Goal: Task Accomplishment & Management: Complete application form

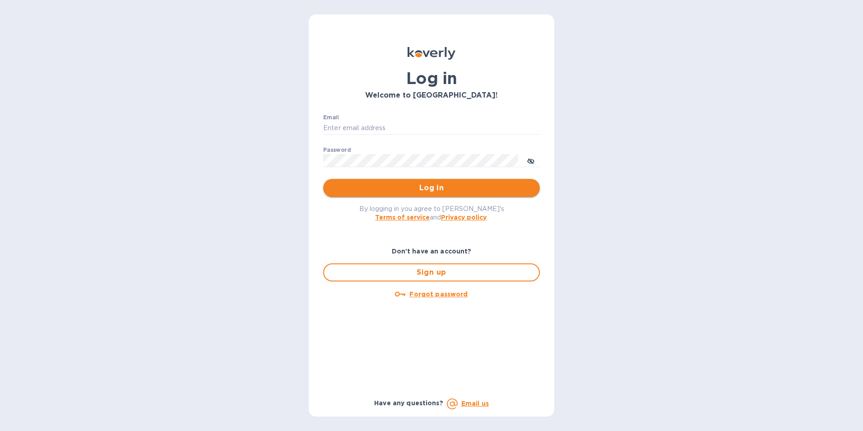
type input "[EMAIL_ADDRESS][DOMAIN_NAME]"
click at [411, 187] on span "Log in" at bounding box center [432, 187] width 202 height 11
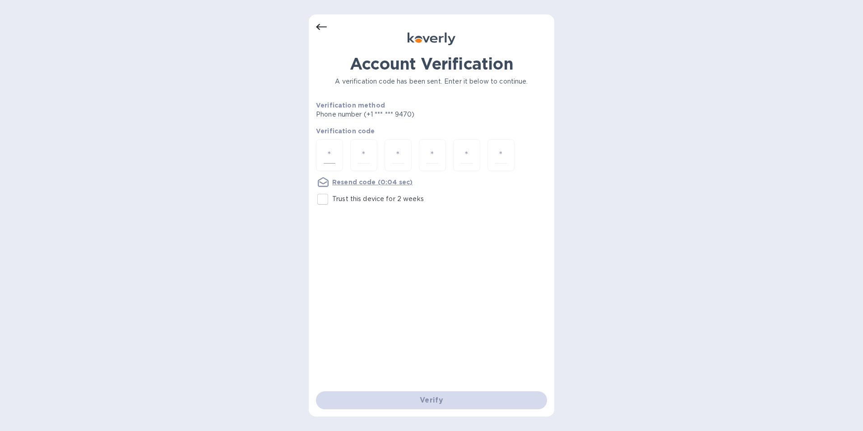
drag, startPoint x: 335, startPoint y: 151, endPoint x: 338, endPoint y: 157, distance: 6.5
click at [335, 151] on input "number" at bounding box center [330, 155] width 12 height 17
type input "2"
type input "9"
type input "4"
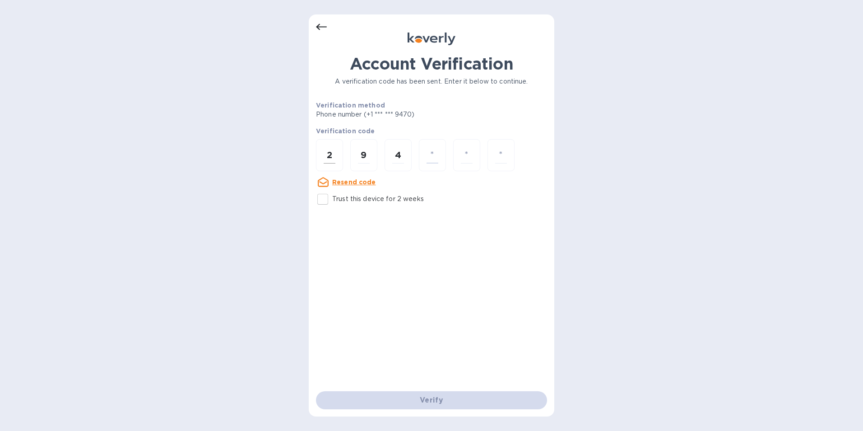
type input "1"
type input "3"
type input "9"
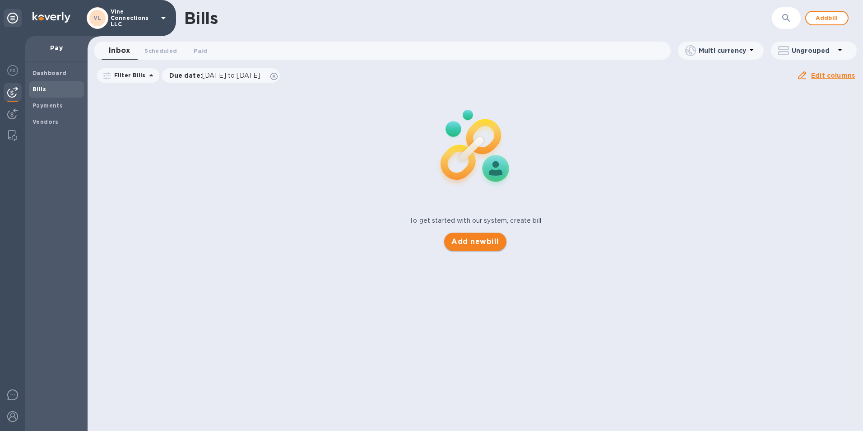
click at [480, 242] on span "Add new bill" at bounding box center [475, 241] width 47 height 11
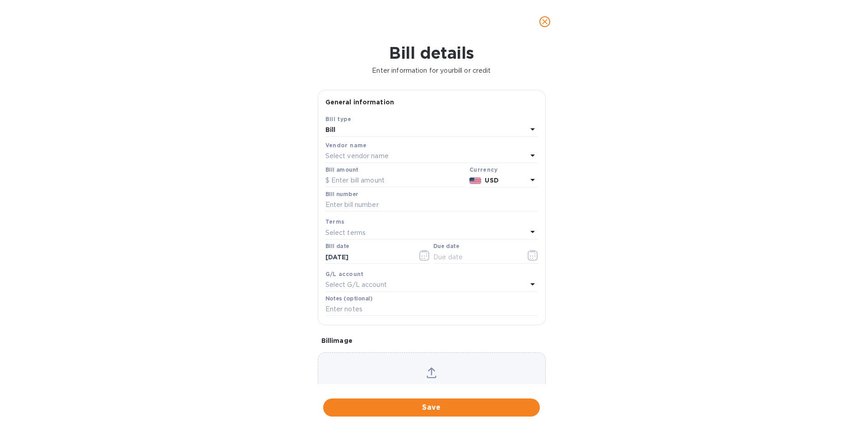
click at [368, 154] on p "Select vendor name" at bounding box center [357, 155] width 63 height 9
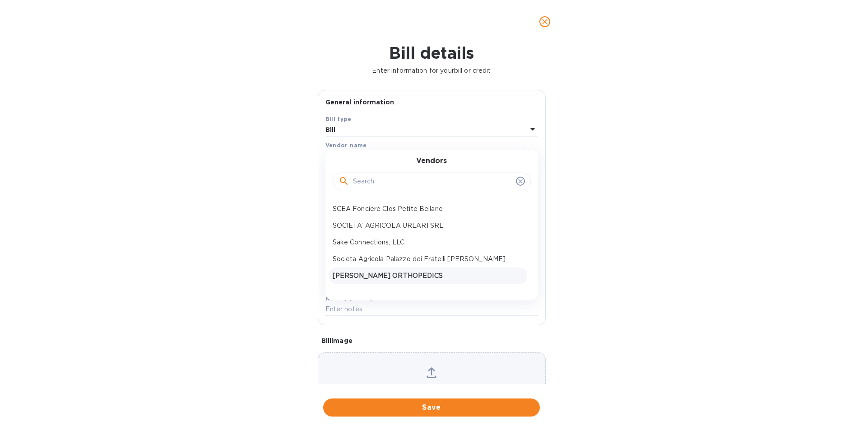
scroll to position [386, 0]
click at [400, 240] on p "SOCIETA’ AGRICOLA URLARI SRL" at bounding box center [428, 238] width 191 height 9
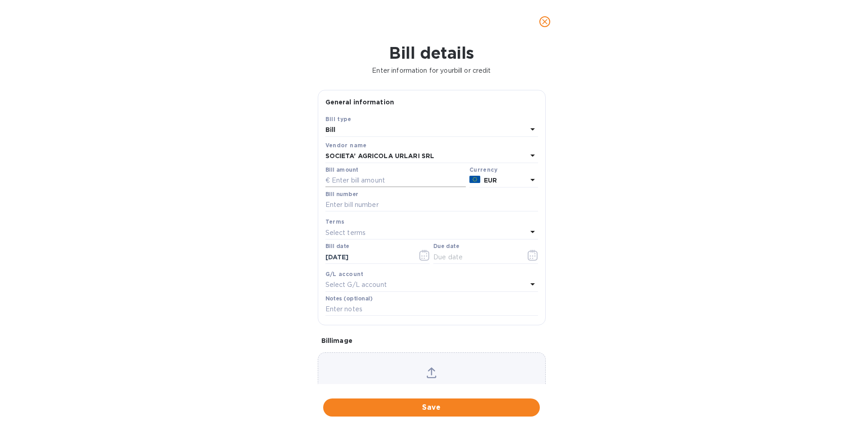
click at [401, 179] on input "text" at bounding box center [396, 181] width 140 height 14
type input "12,606.72"
click at [386, 203] on input "text" at bounding box center [432, 205] width 213 height 14
click at [378, 201] on input "text" at bounding box center [432, 205] width 213 height 14
paste input "6C [DATE]"
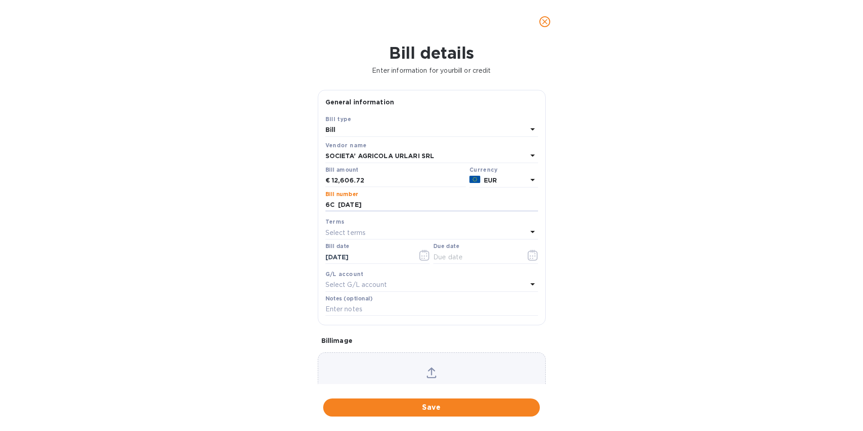
type input "6C [DATE]"
click at [360, 228] on p "Select terms" at bounding box center [346, 232] width 41 height 9
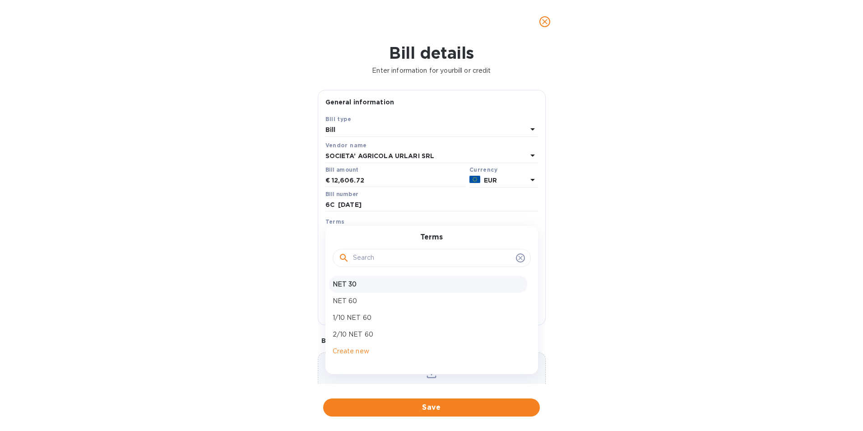
click at [377, 281] on p "NET 30" at bounding box center [428, 283] width 191 height 9
type input "[DATE]"
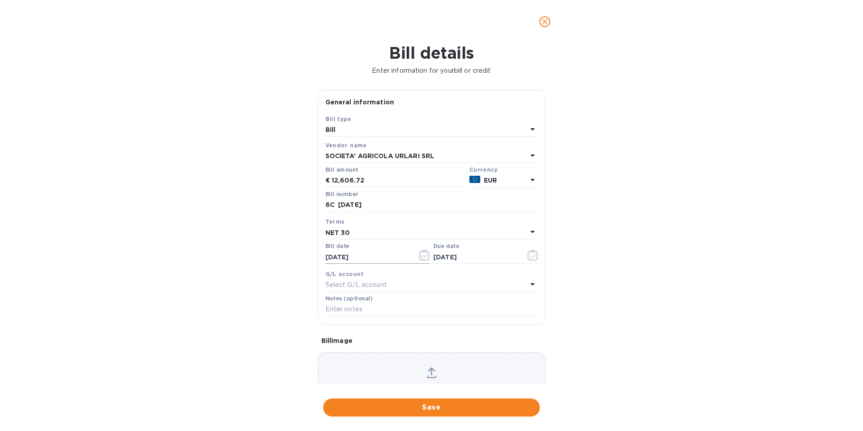
click at [370, 255] on input "[DATE]" at bounding box center [368, 257] width 85 height 14
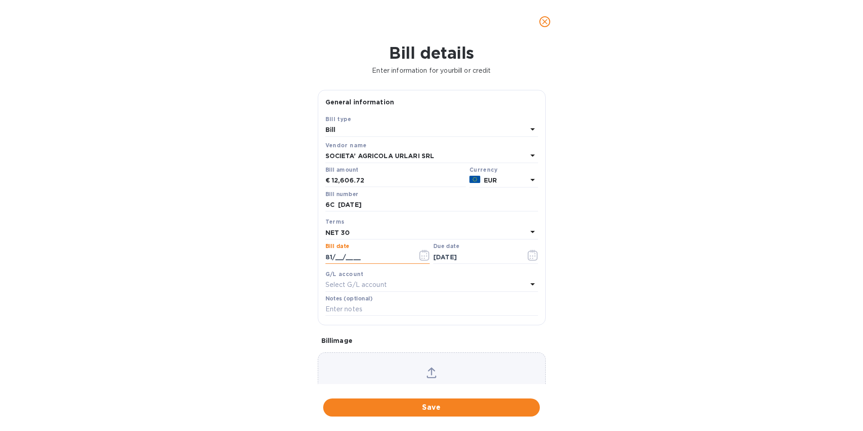
type input "8_/__/____"
type input "[DATE]"
click at [333, 261] on input "[DATE]" at bounding box center [368, 257] width 85 height 14
type input "[DATE]"
click at [455, 257] on input "text" at bounding box center [475, 257] width 85 height 14
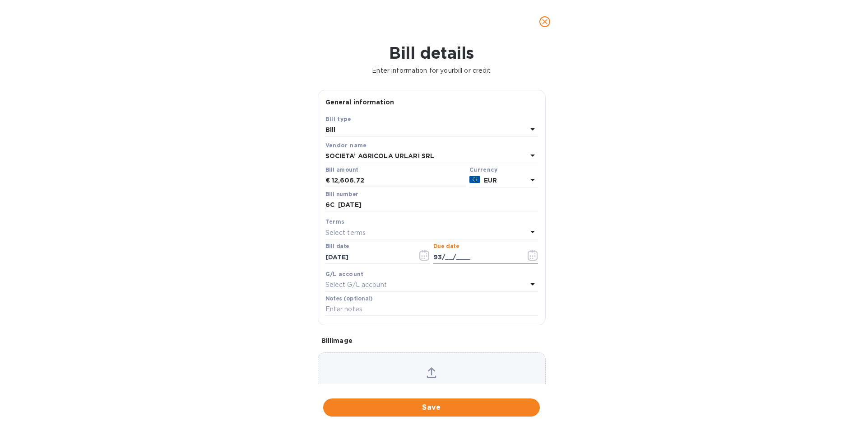
type input "9_/__/____"
type input "[DATE]"
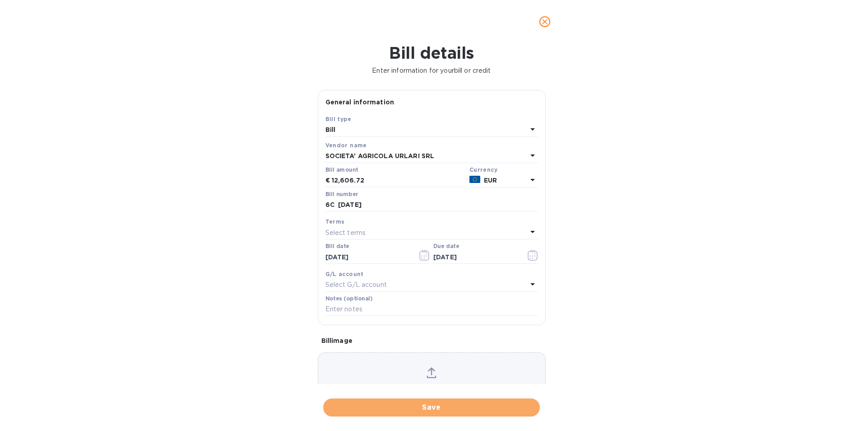
click at [475, 405] on span "Save" at bounding box center [432, 407] width 202 height 11
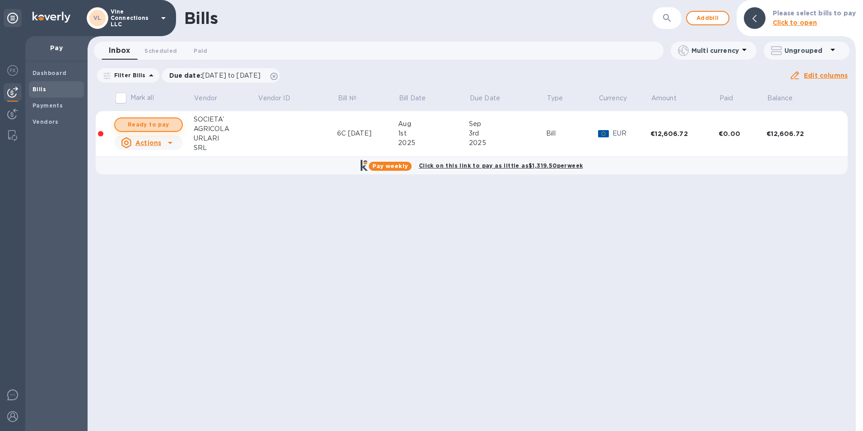
click at [161, 123] on span "Ready to pay" at bounding box center [148, 124] width 52 height 11
click at [166, 122] on span "Ready to pay" at bounding box center [148, 124] width 52 height 11
checkbox input "true"
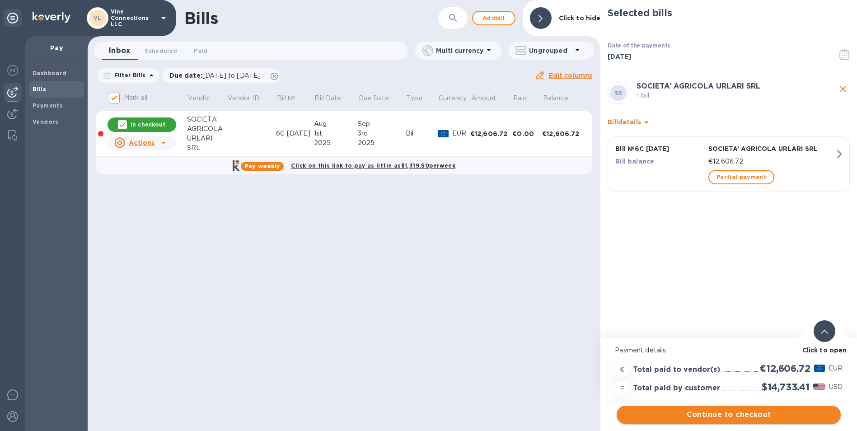
click at [693, 414] on span "Continue to checkout" at bounding box center [729, 414] width 210 height 11
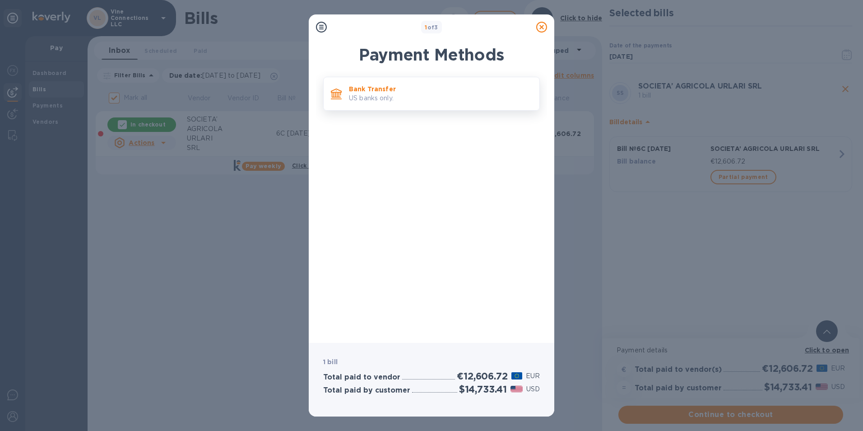
click at [401, 98] on p "US banks only." at bounding box center [440, 97] width 183 height 9
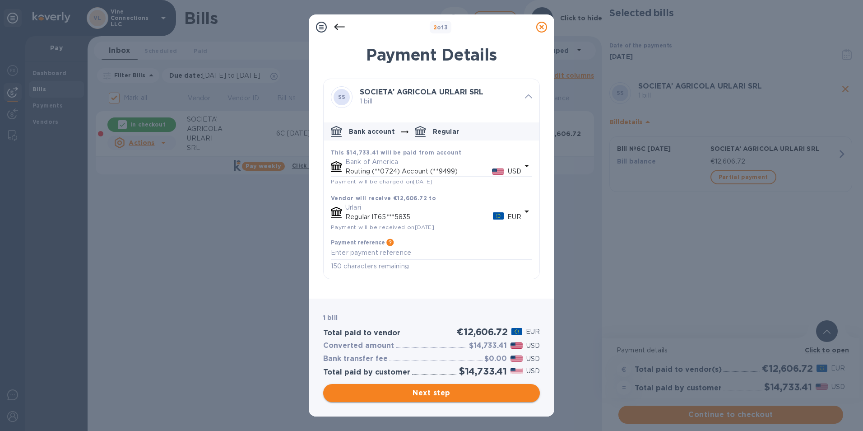
click at [486, 398] on span "Next step" at bounding box center [432, 392] width 202 height 11
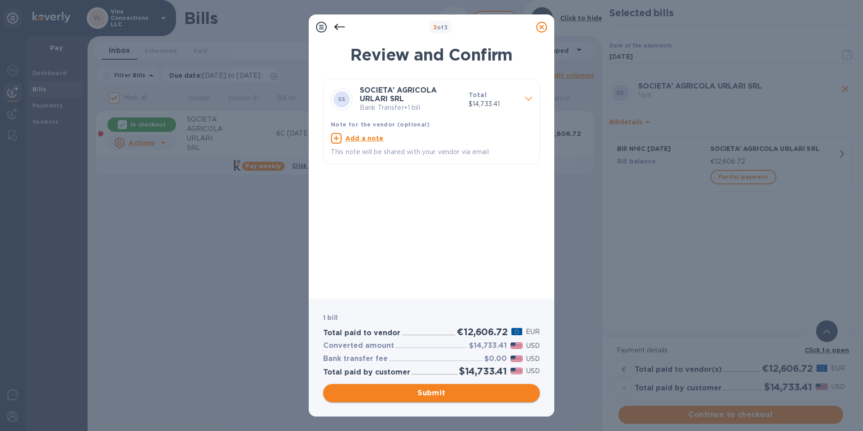
click at [484, 391] on span "Submit" at bounding box center [432, 392] width 202 height 11
